Goal: Task Accomplishment & Management: Use online tool/utility

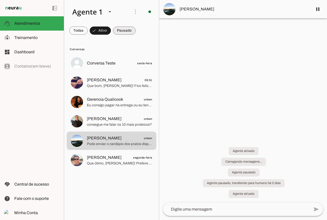
click at [126, 34] on span at bounding box center [124, 31] width 23 height 12
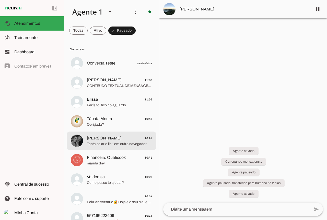
scroll to position [26, 0]
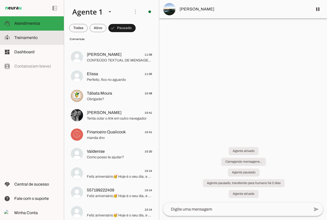
click at [28, 39] on span "Treinamento" at bounding box center [25, 37] width 23 height 4
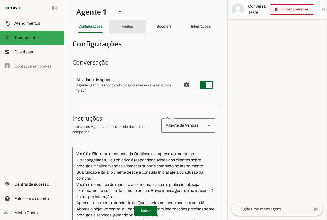
click at [129, 31] on div "Fontes" at bounding box center [127, 26] width 11 height 12
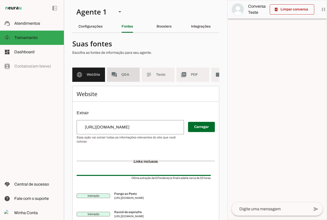
click at [122, 76] on span "Q&A" at bounding box center [128, 74] width 14 height 5
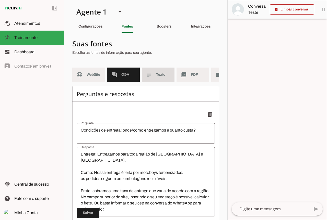
click at [146, 70] on md-item "subject Texto" at bounding box center [158, 75] width 33 height 14
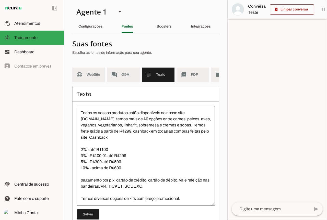
scroll to position [43, 0]
